Goal: Task Accomplishment & Management: Manage account settings

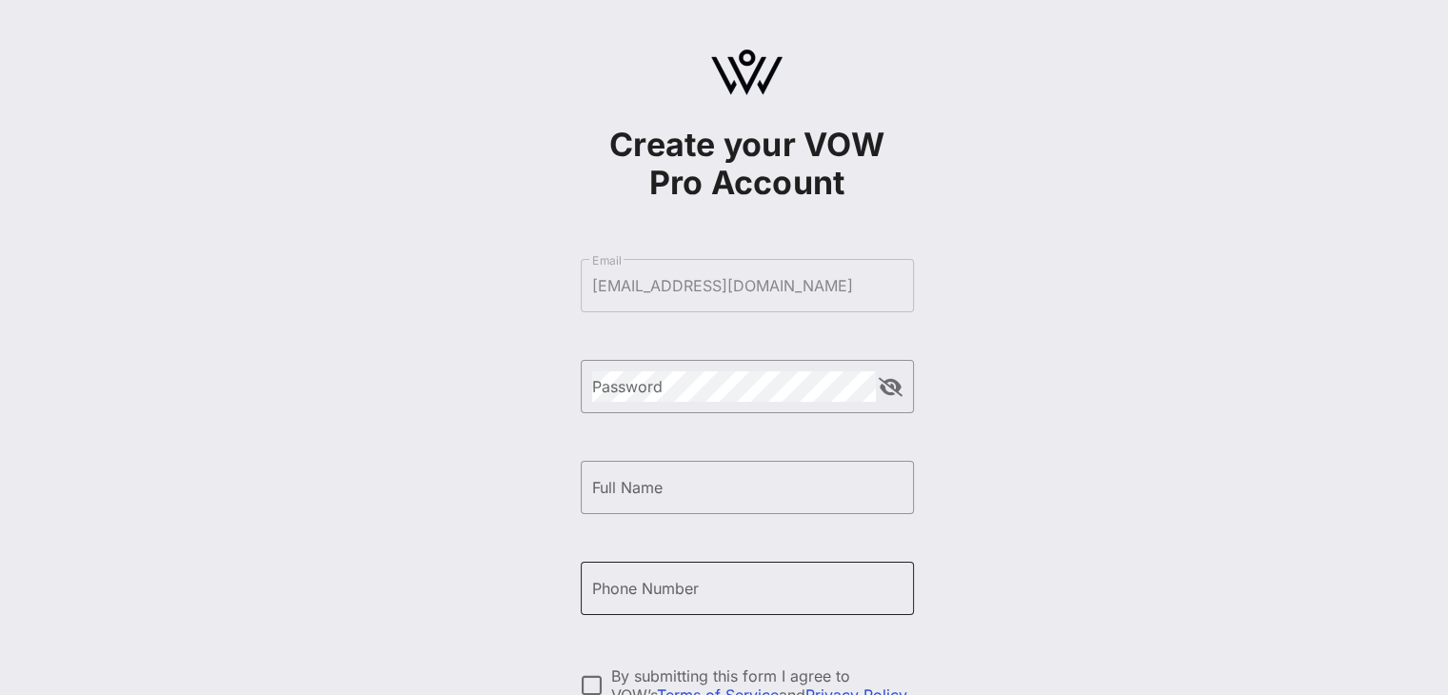
scroll to position [229, 0]
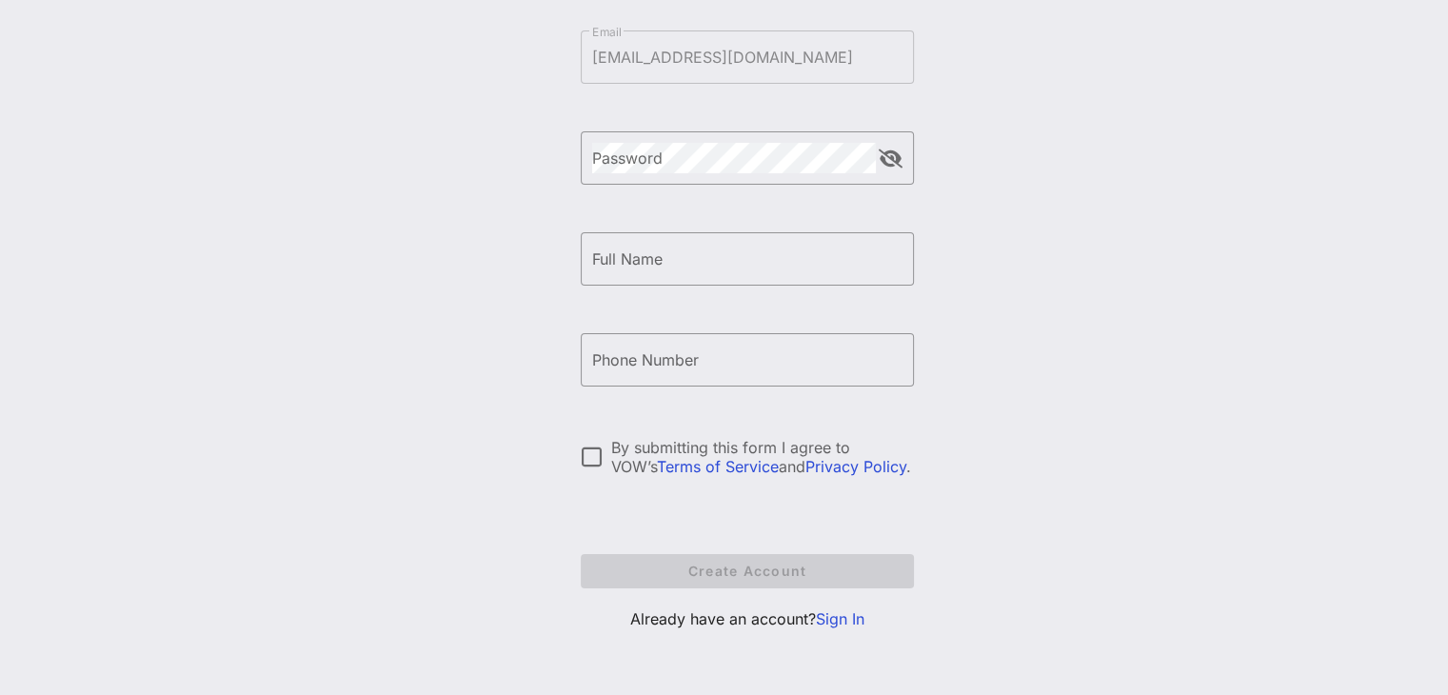
click at [848, 623] on link "Sign In" at bounding box center [840, 618] width 49 height 19
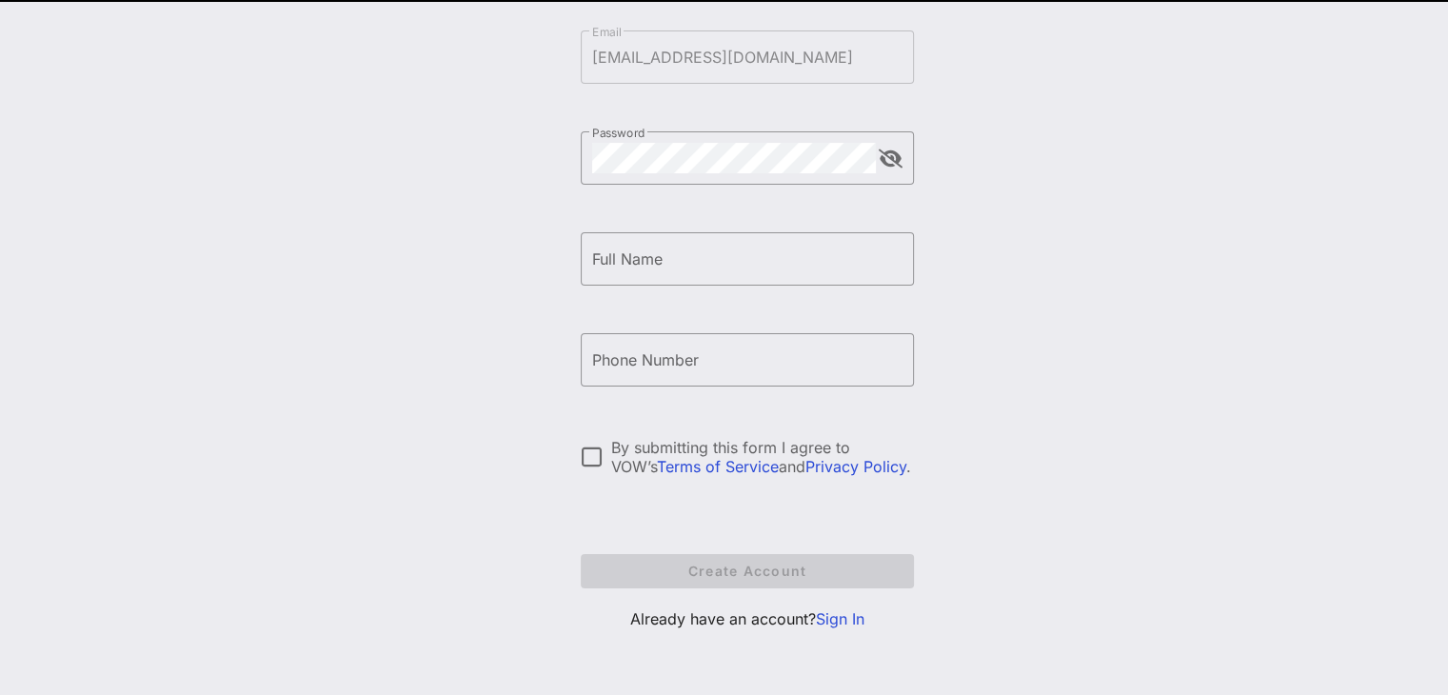
drag, startPoint x: 848, startPoint y: 623, endPoint x: 451, endPoint y: 405, distance: 453.0
click at [451, 405] on div "Create your VOW Pro Account ​ Email [EMAIL_ADDRESS][DOMAIN_NAME] ​ Password ​ F…" at bounding box center [747, 233] width 1403 height 924
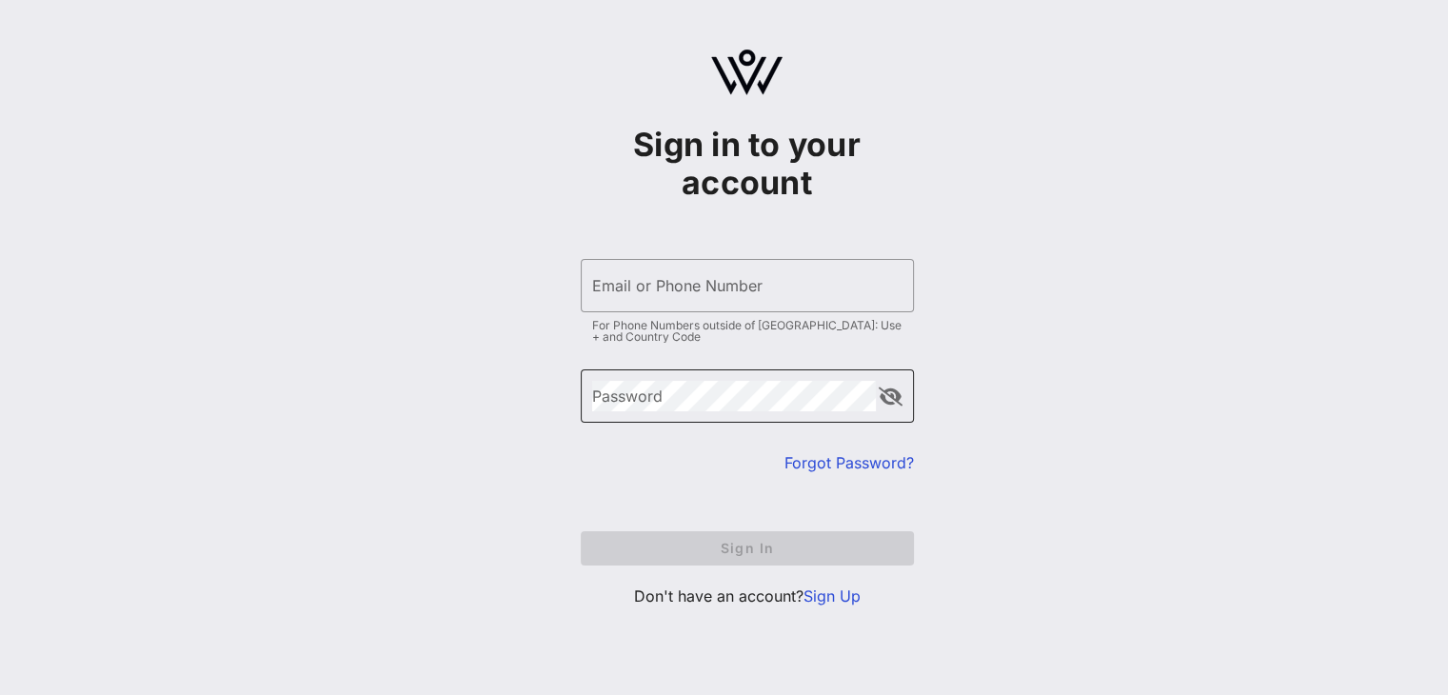
type input "[EMAIL_ADDRESS][DOMAIN_NAME]"
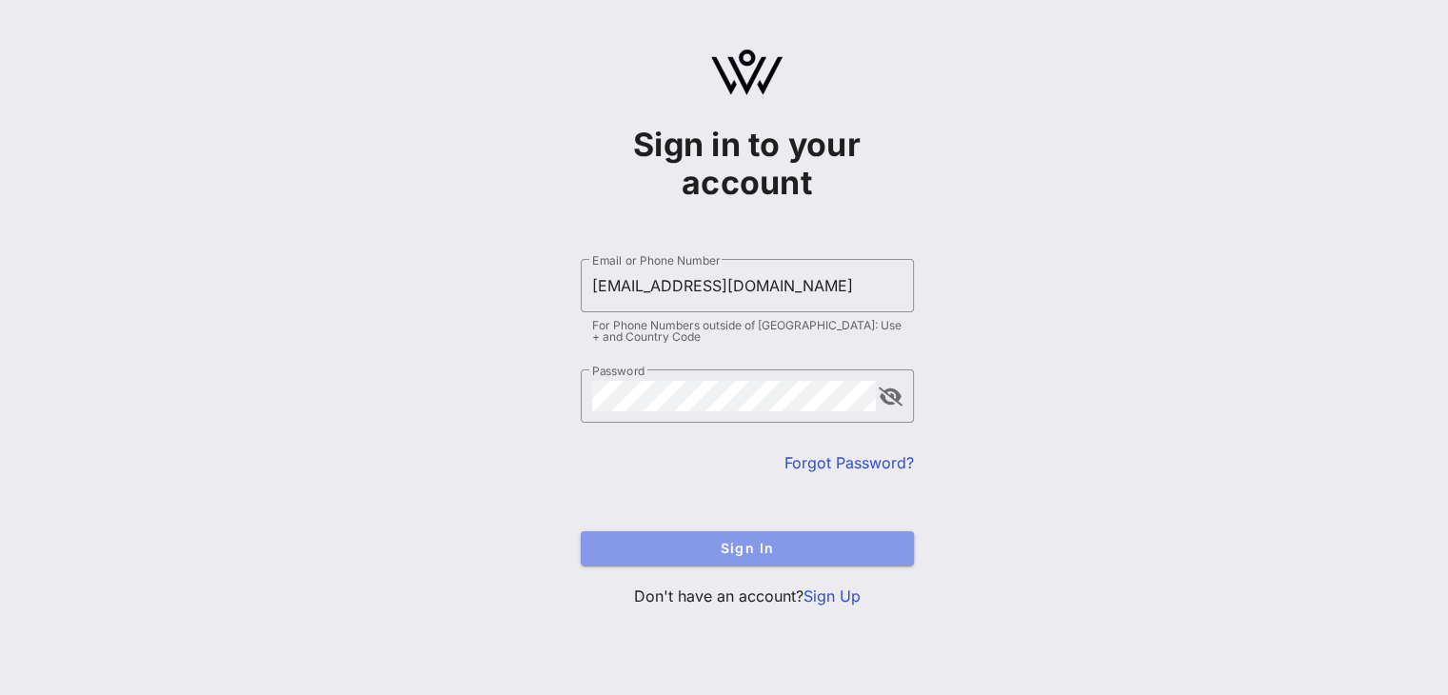
click at [729, 544] on span "Sign In" at bounding box center [747, 548] width 303 height 16
